Goal: Information Seeking & Learning: Learn about a topic

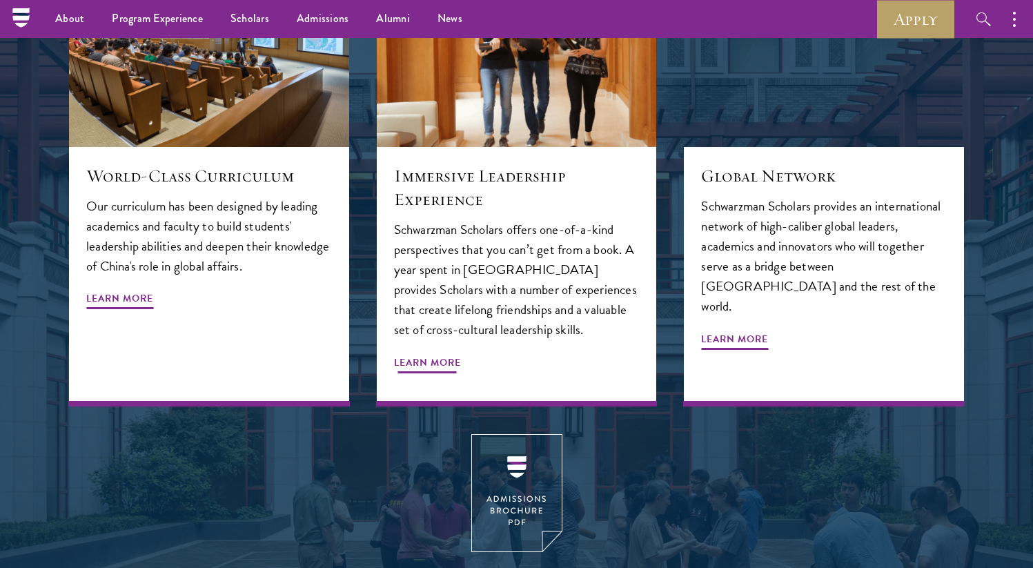
scroll to position [1578, 0]
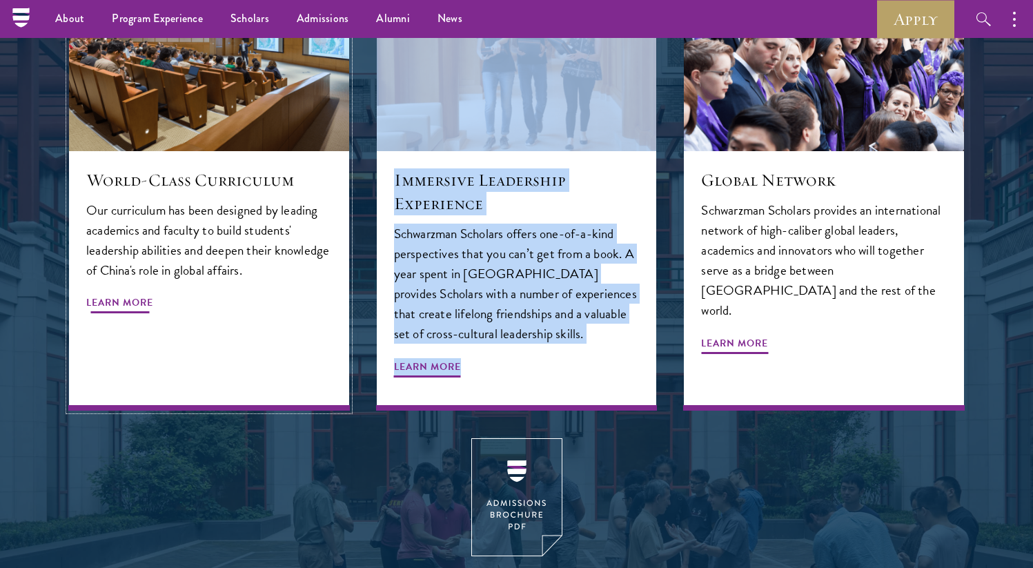
click at [139, 294] on span "Learn More" at bounding box center [119, 304] width 67 height 21
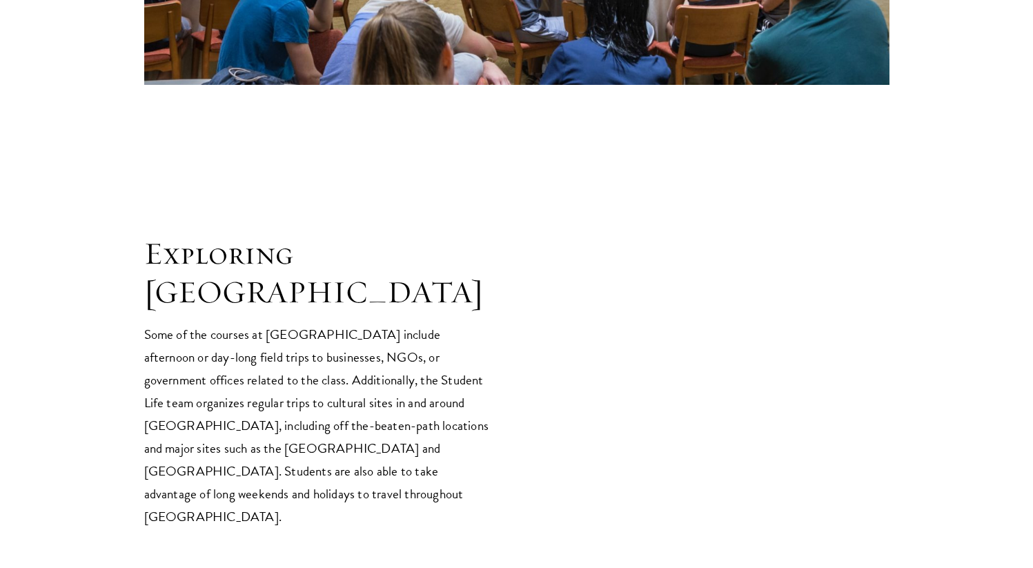
scroll to position [2828, 0]
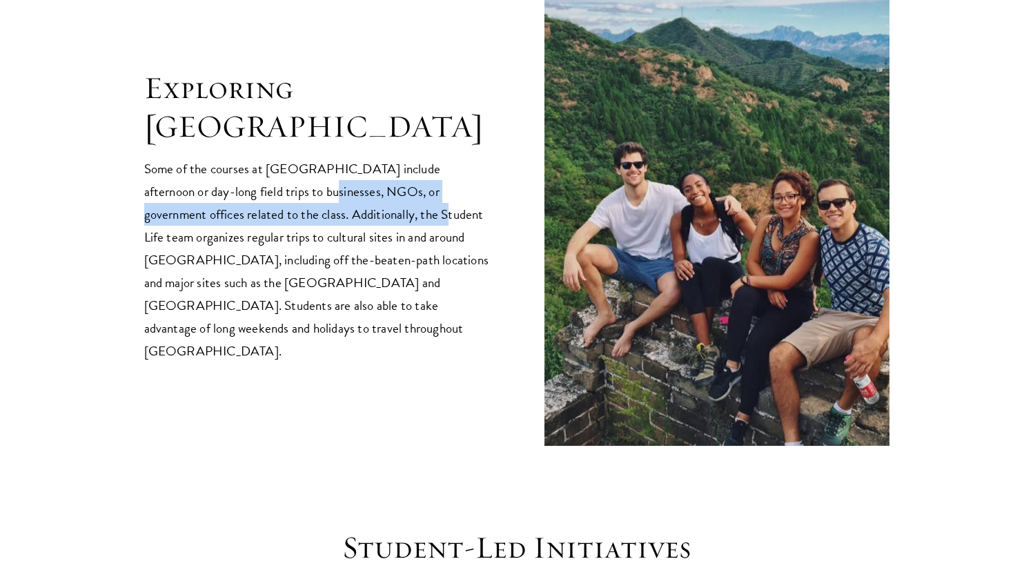
drag, startPoint x: 265, startPoint y: 168, endPoint x: 341, endPoint y: 186, distance: 78.5
click at [341, 186] on p "Some of the courses at [GEOGRAPHIC_DATA] include afternoon or day-long field tr…" at bounding box center [316, 259] width 345 height 205
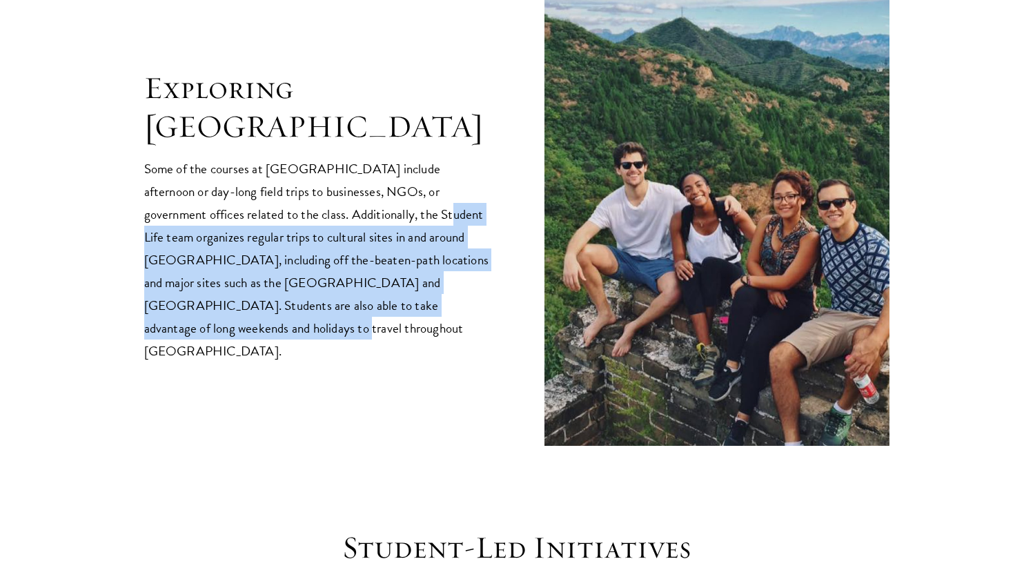
drag, startPoint x: 343, startPoint y: 186, endPoint x: 421, endPoint y: 275, distance: 118.3
click at [421, 275] on p "Some of the courses at [GEOGRAPHIC_DATA] include afternoon or day-long field tr…" at bounding box center [316, 259] width 345 height 205
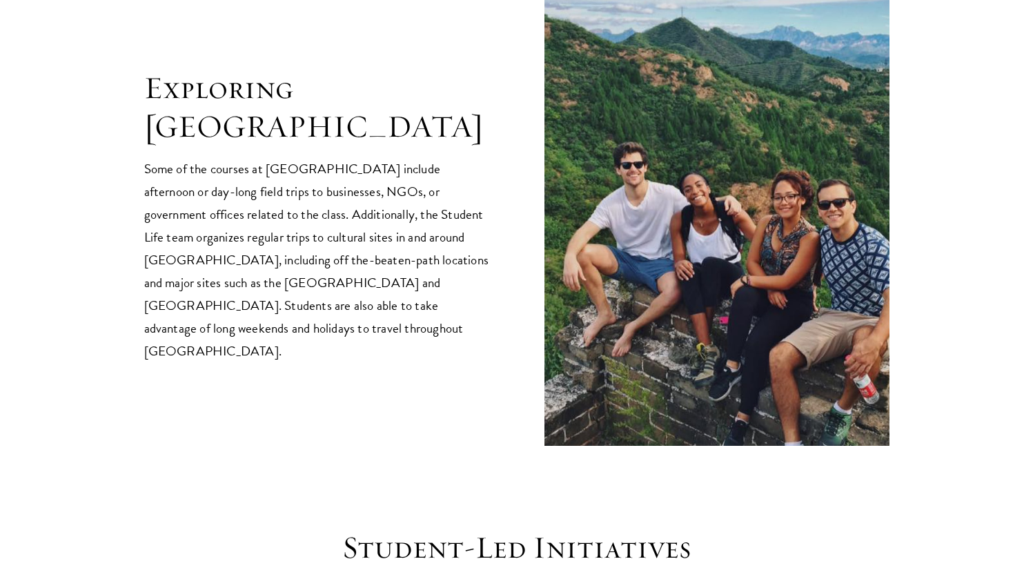
click at [421, 275] on p "Some of the courses at [GEOGRAPHIC_DATA] include afternoon or day-long field tr…" at bounding box center [316, 259] width 345 height 205
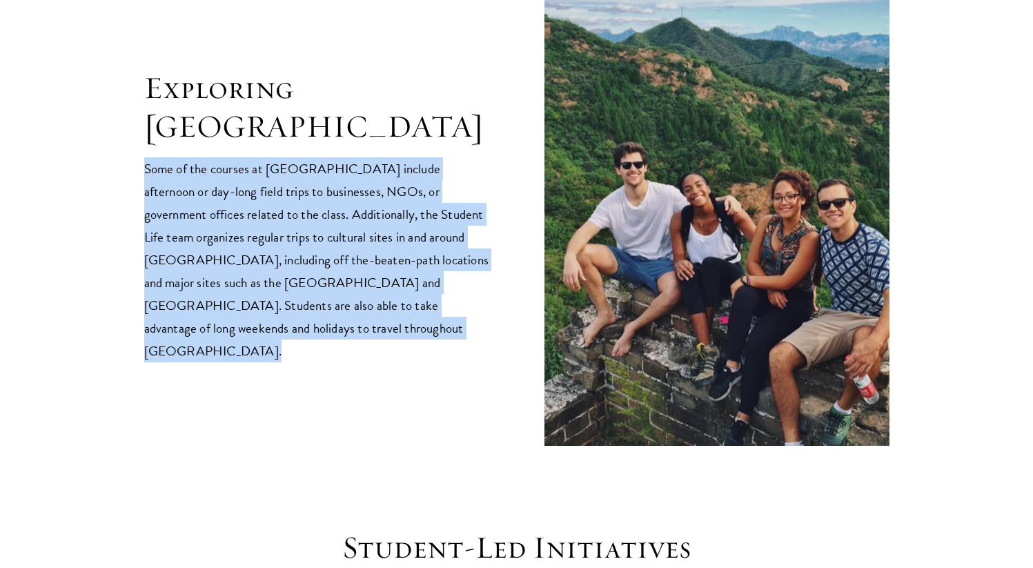
click at [421, 275] on p "Some of the courses at [GEOGRAPHIC_DATA] include afternoon or day-long field tr…" at bounding box center [316, 259] width 345 height 205
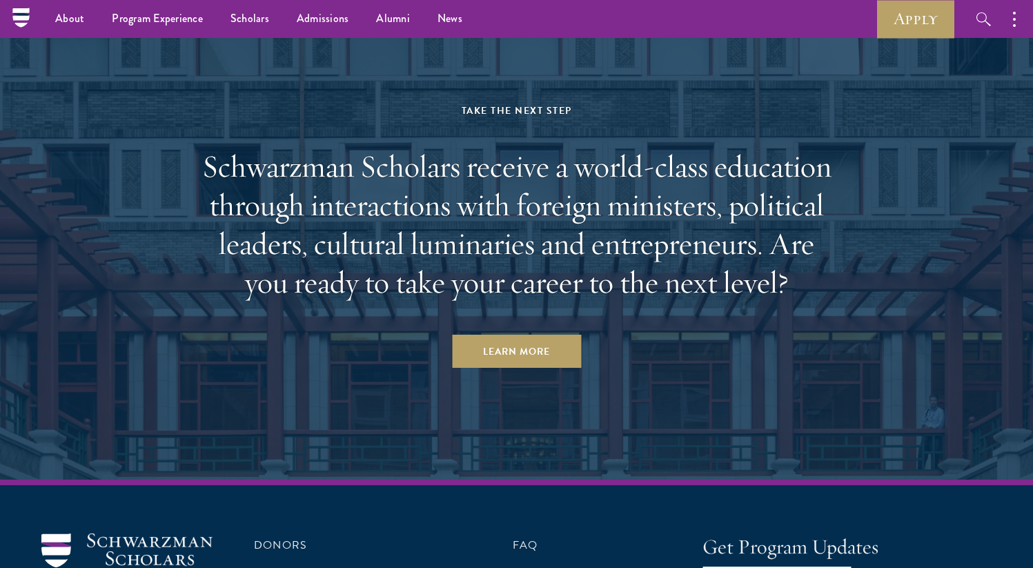
scroll to position [5083, 0]
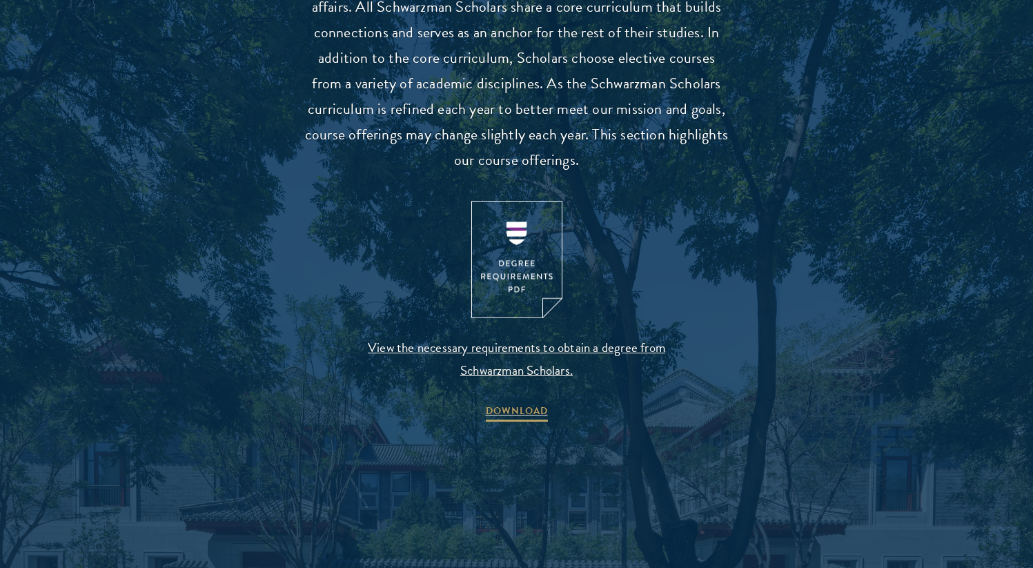
scroll to position [1342, 0]
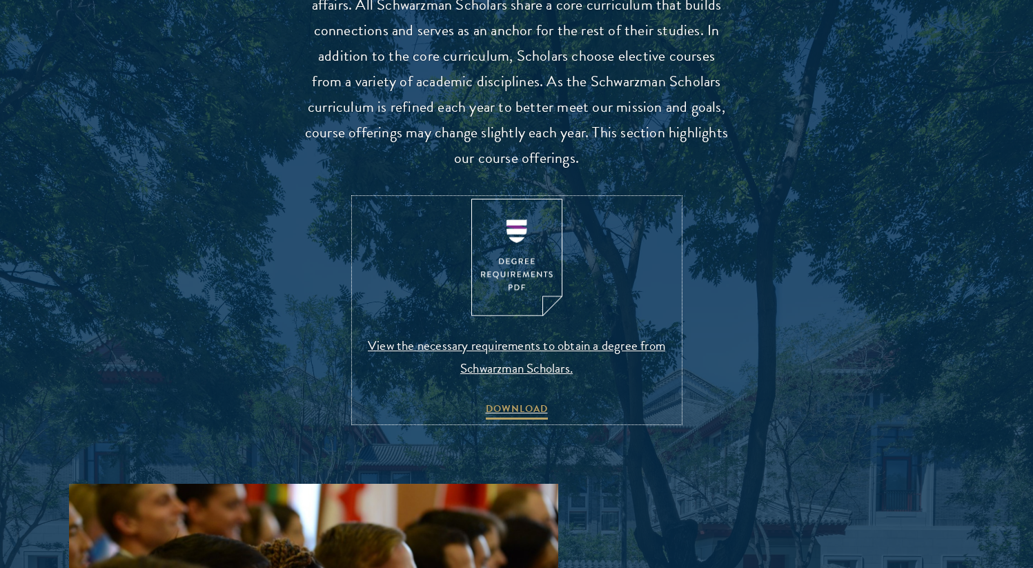
click at [511, 355] on span "View the necessary requirements to obtain a degree from Schwarzman Scholars." at bounding box center [517, 357] width 324 height 46
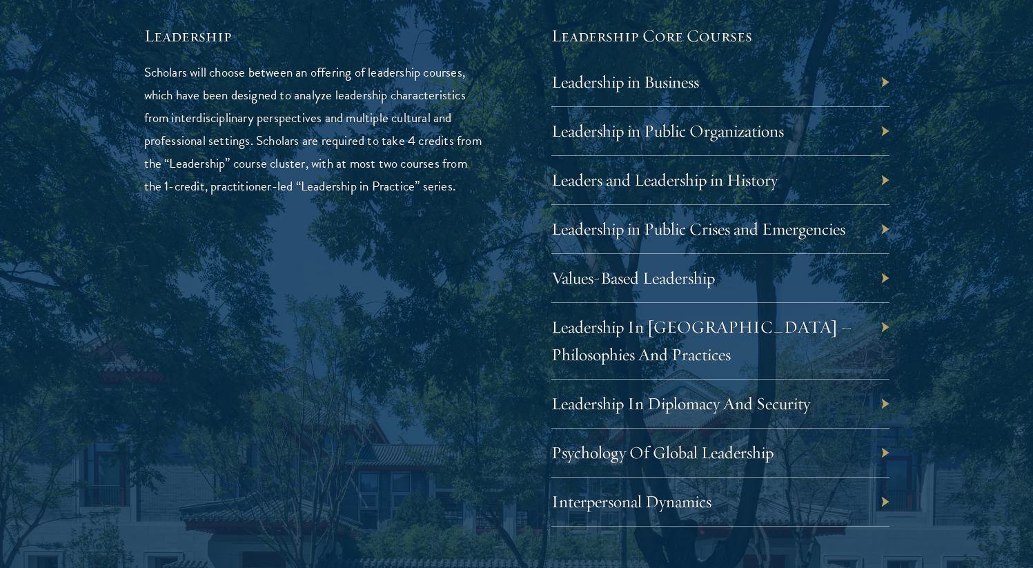
scroll to position [2347, 0]
